Goal: Information Seeking & Learning: Learn about a topic

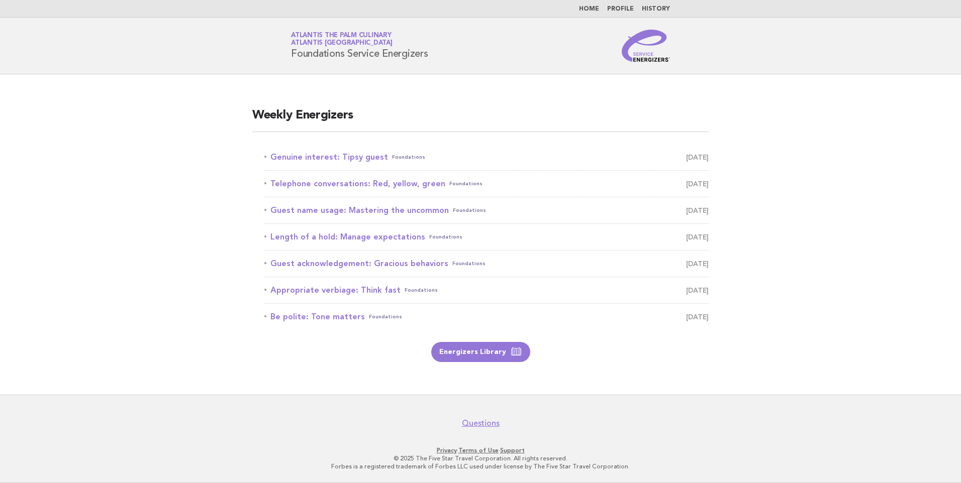
click at [166, 285] on main "Weekly Energizers Genuine interest: Tipsy guest Foundations September 14 Teleph…" at bounding box center [480, 234] width 961 height 321
click at [348, 155] on link "Genuine interest: Tipsy guest Foundations September 14" at bounding box center [486, 157] width 444 height 14
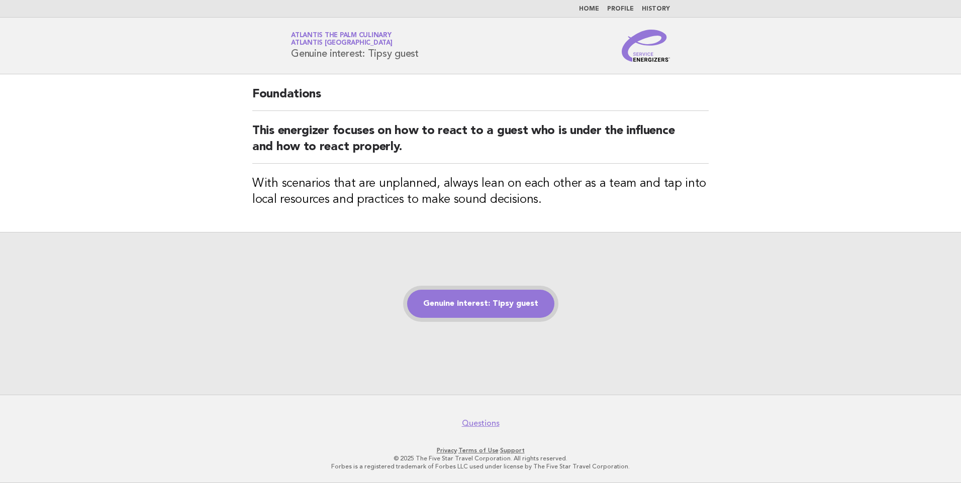
click at [489, 309] on link "Genuine interest: Tipsy guest" at bounding box center [480, 304] width 147 height 28
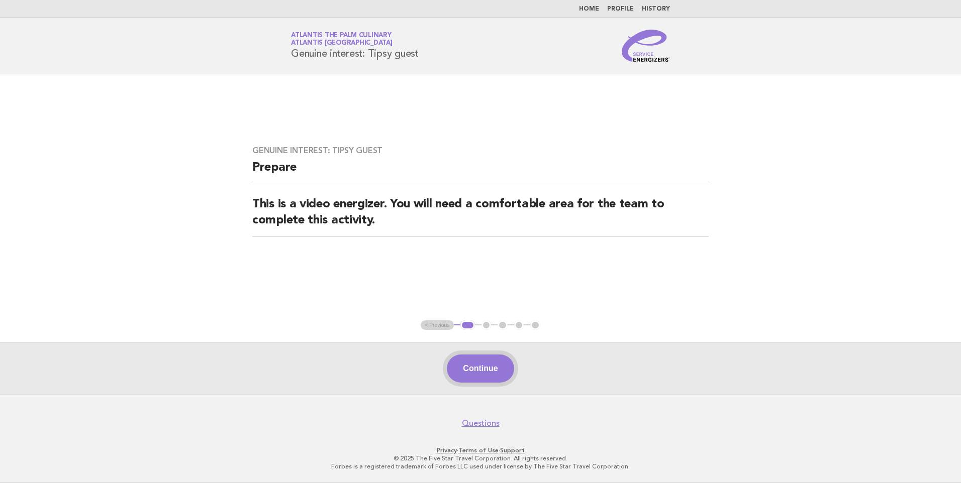
click at [489, 369] on button "Continue" at bounding box center [480, 369] width 67 height 28
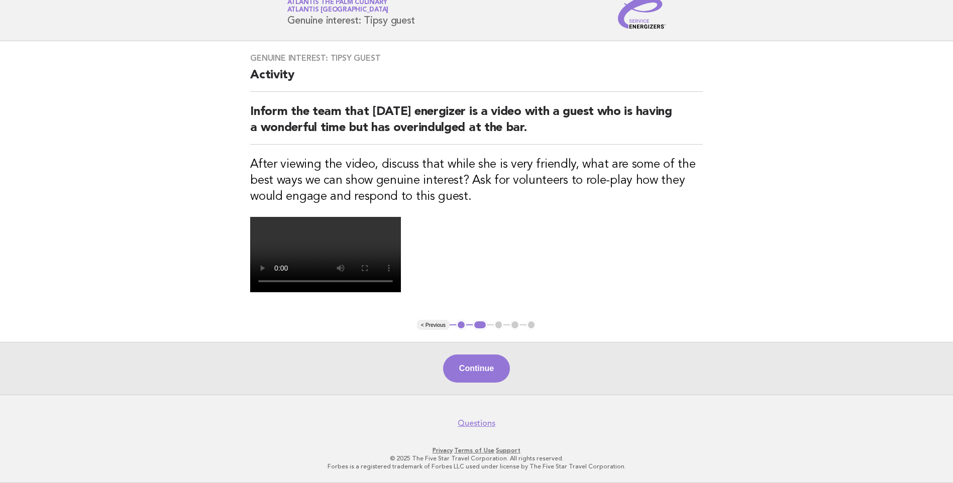
scroll to position [151, 0]
click at [484, 383] on button "Continue" at bounding box center [476, 369] width 67 height 28
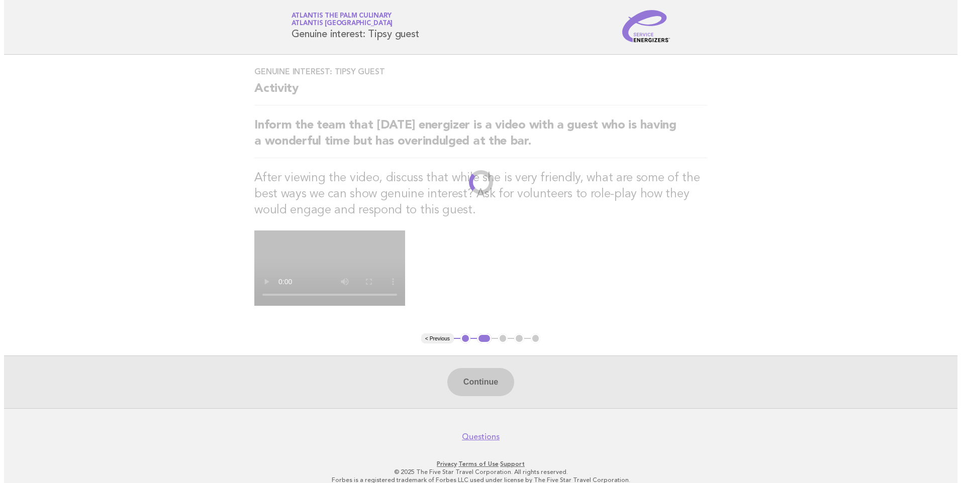
scroll to position [0, 0]
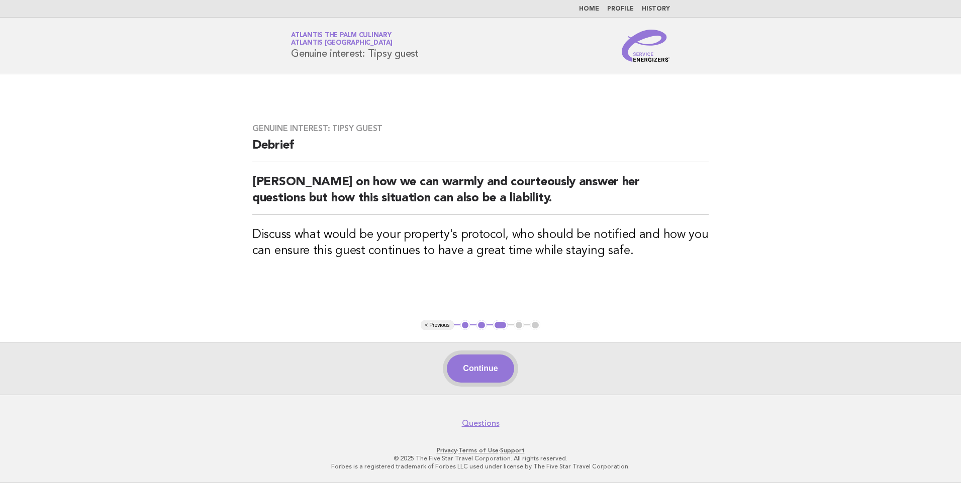
click at [490, 370] on button "Continue" at bounding box center [480, 369] width 67 height 28
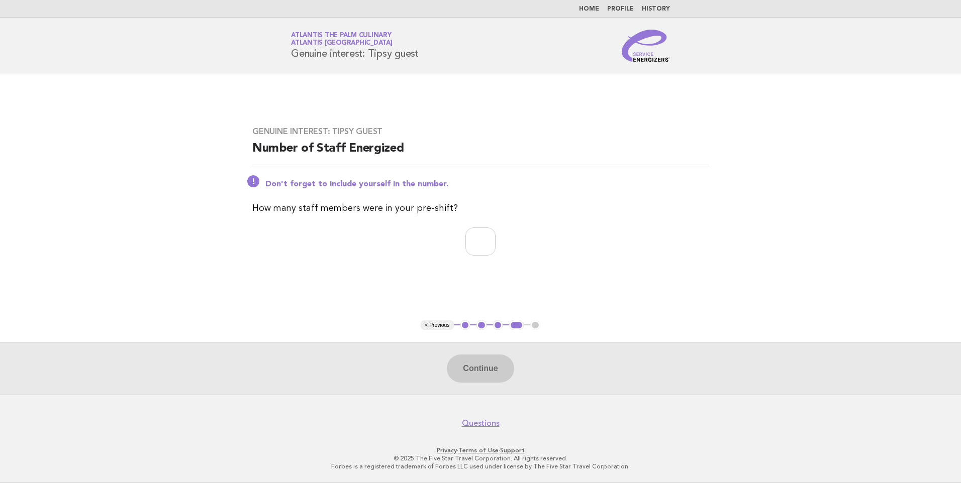
click at [167, 293] on main "Genuine interest: Tipsy guest Number of Staff Energized Don't forget to include…" at bounding box center [480, 234] width 961 height 321
click at [480, 249] on input "number" at bounding box center [480, 242] width 30 height 28
type input "*"
click at [462, 364] on button "Continue" at bounding box center [480, 369] width 67 height 28
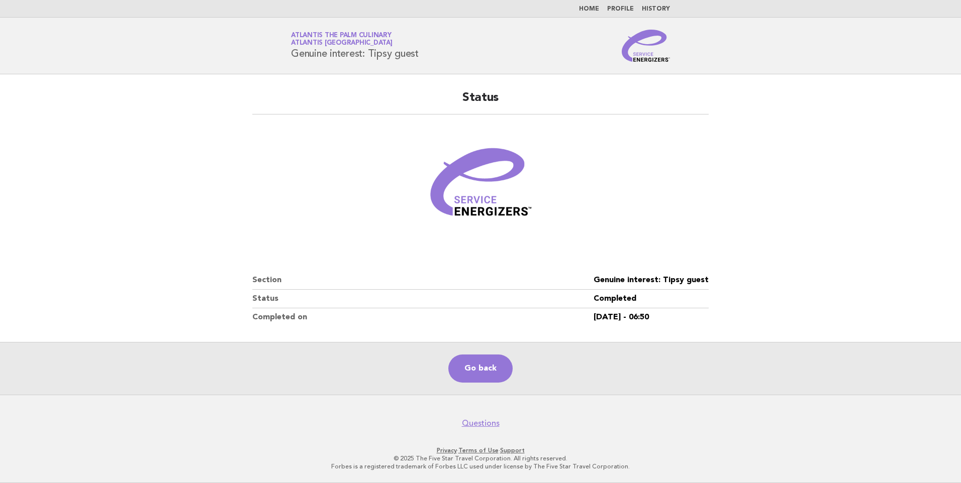
click at [190, 158] on main "Status Section Genuine interest: Tipsy guest Status Completed Completed on [DAT…" at bounding box center [480, 234] width 961 height 321
